Goal: Navigation & Orientation: Understand site structure

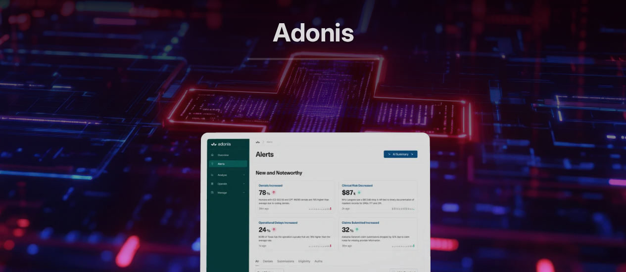
scroll to position [495, 0]
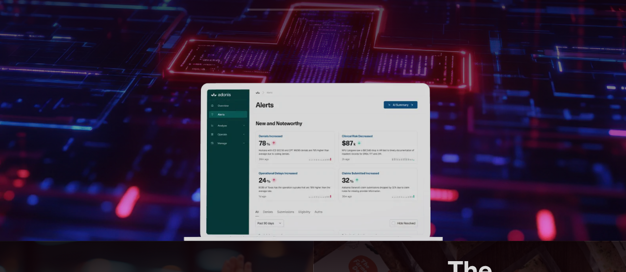
click at [298, 101] on img at bounding box center [312, 162] width 259 height 158
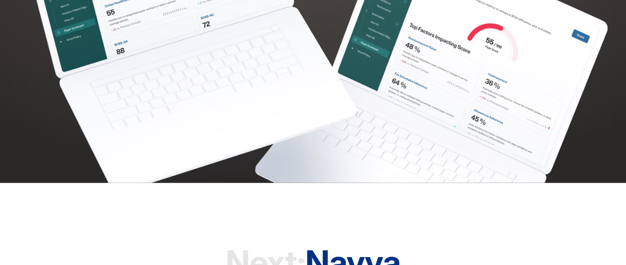
scroll to position [2661, 0]
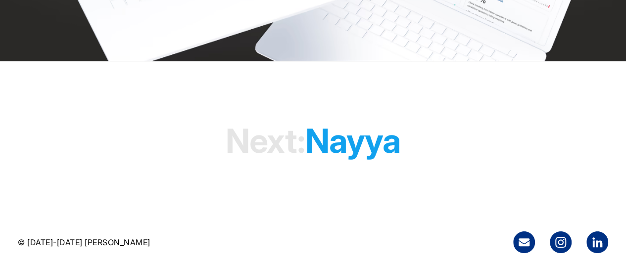
click at [342, 146] on h1 "Next: [PERSON_NAME]" at bounding box center [312, 141] width 175 height 76
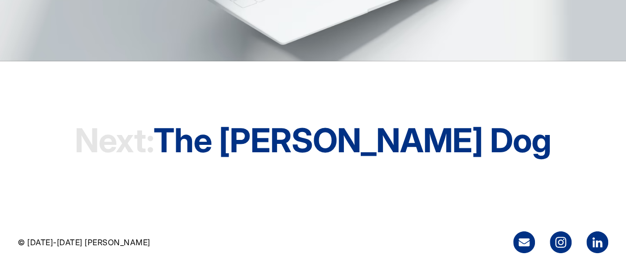
scroll to position [2834, 0]
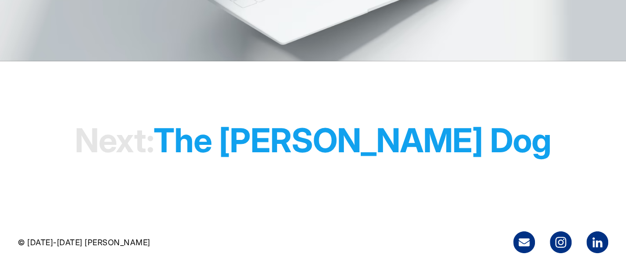
click at [322, 138] on h1 "Next: The Farmer's Dog" at bounding box center [313, 140] width 476 height 76
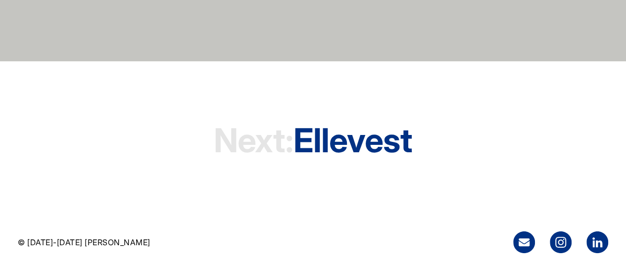
scroll to position [2906, 0]
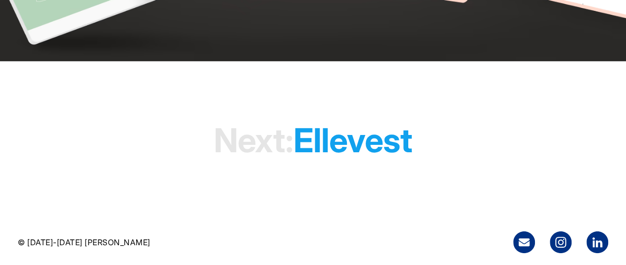
click at [339, 137] on h1 "Next: Ellevest" at bounding box center [313, 140] width 198 height 76
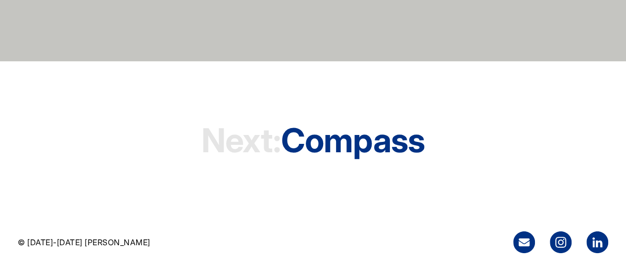
scroll to position [4790, 0]
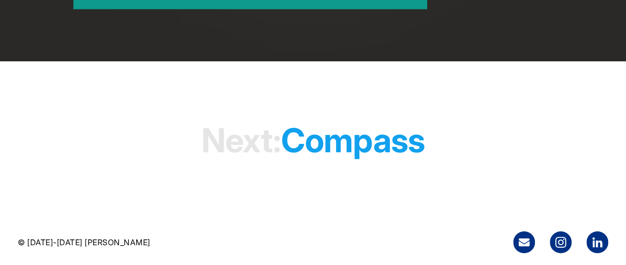
click at [342, 140] on h1 "Next: Compass" at bounding box center [312, 140] width 223 height 76
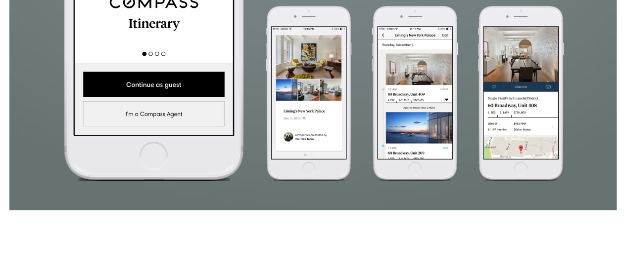
scroll to position [1551, 0]
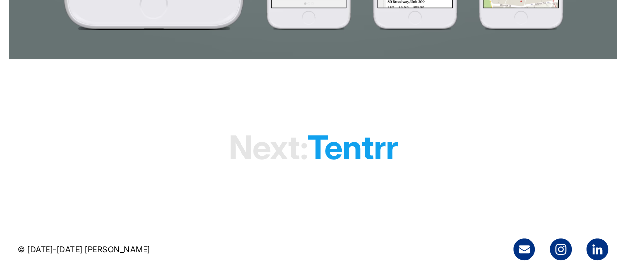
click at [349, 158] on h1 "Next: tentrr" at bounding box center [312, 148] width 169 height 76
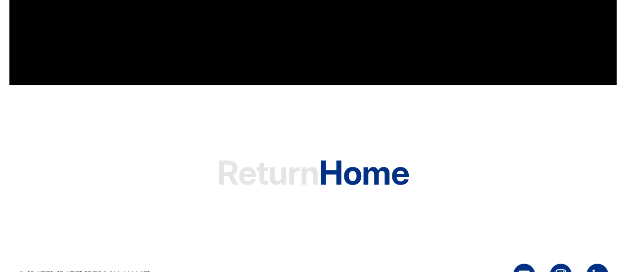
scroll to position [7350, 0]
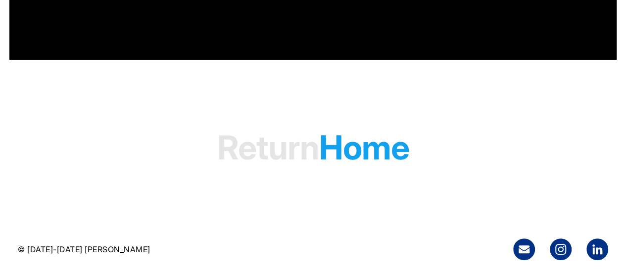
click at [311, 152] on span "Return" at bounding box center [268, 148] width 102 height 40
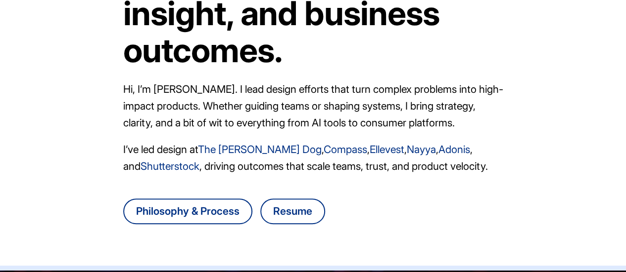
scroll to position [198, 0]
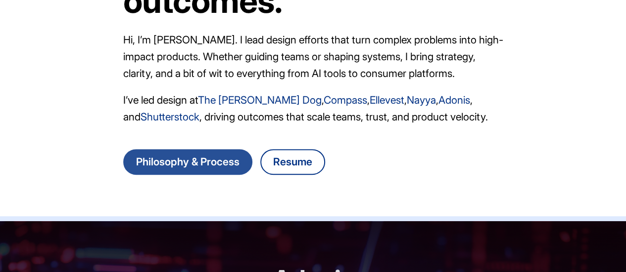
click at [230, 168] on link "Philosophy & Process" at bounding box center [187, 162] width 129 height 26
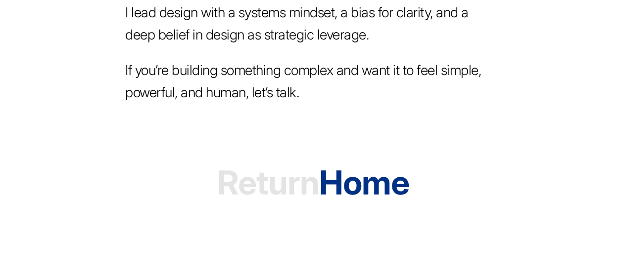
scroll to position [1948, 0]
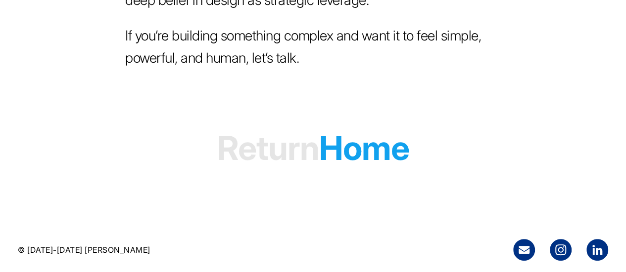
click at [319, 153] on span "Return" at bounding box center [268, 148] width 102 height 40
